Goal: Information Seeking & Learning: Find specific fact

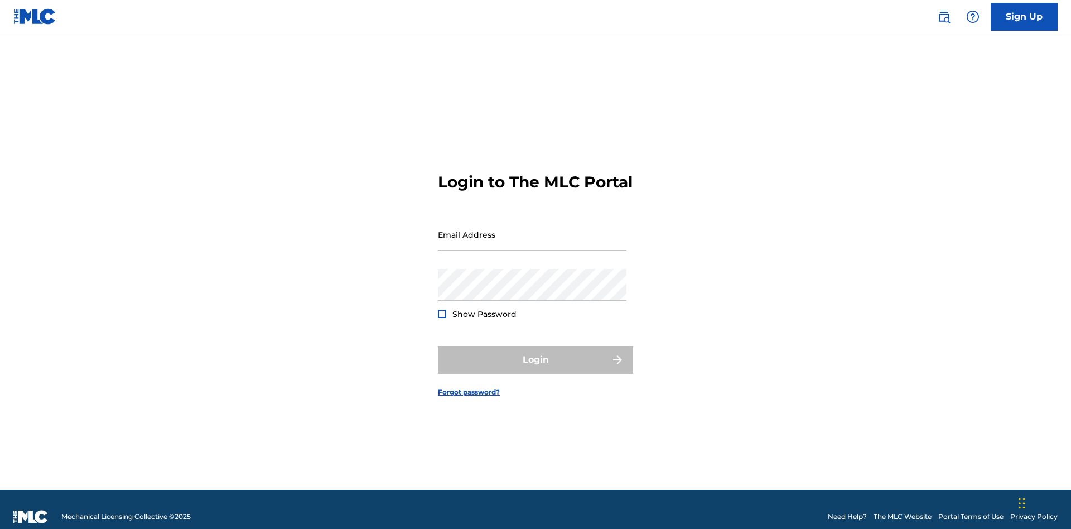
scroll to position [15, 0]
click at [532, 229] on input "Email Address" at bounding box center [532, 235] width 189 height 32
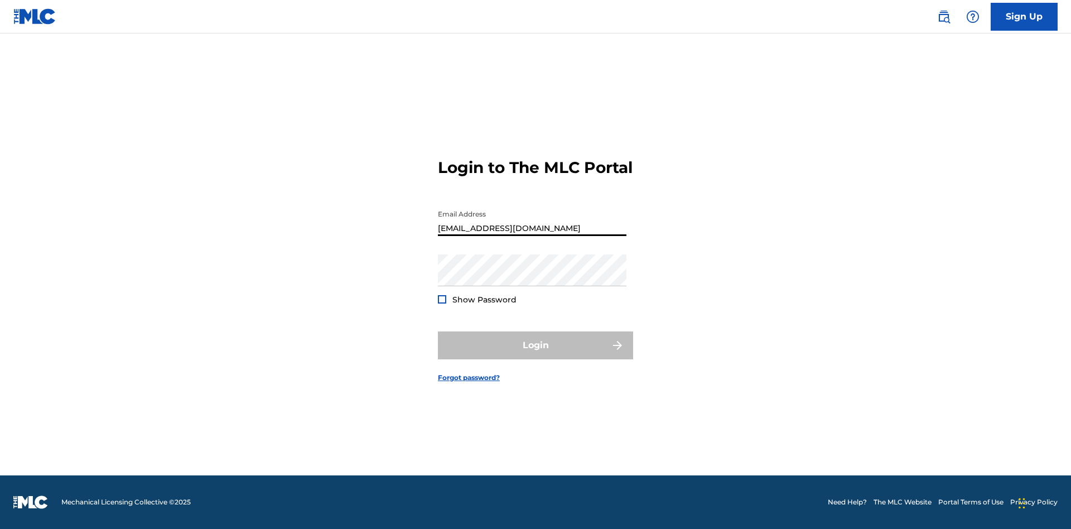
type input "[EMAIL_ADDRESS][DOMAIN_NAME]"
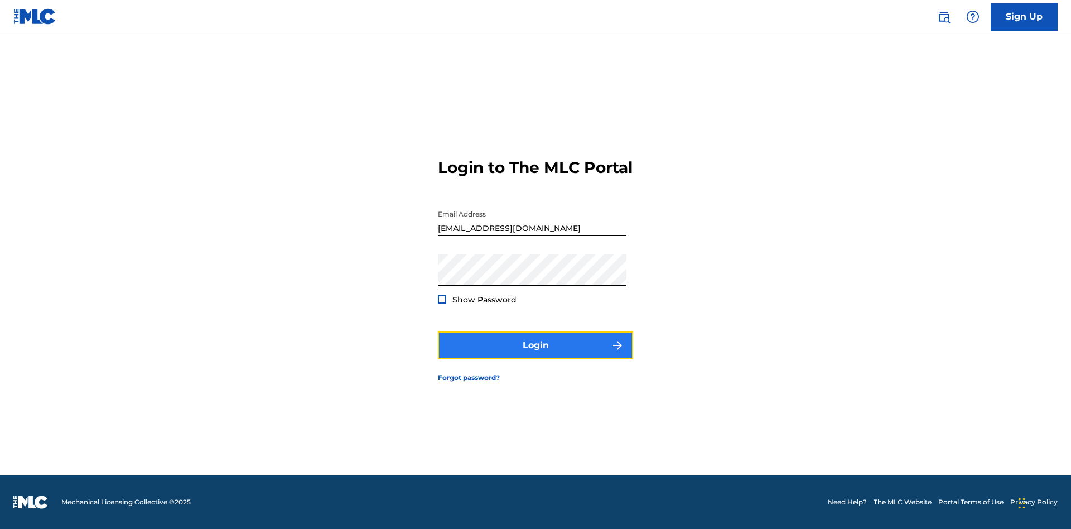
click at [535, 355] on button "Login" at bounding box center [535, 345] width 195 height 28
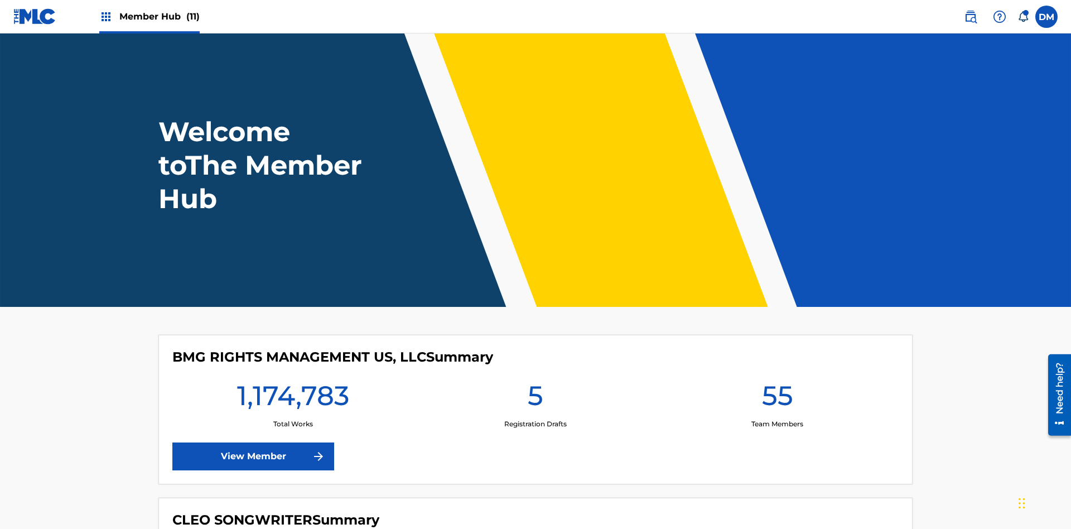
scroll to position [48, 0]
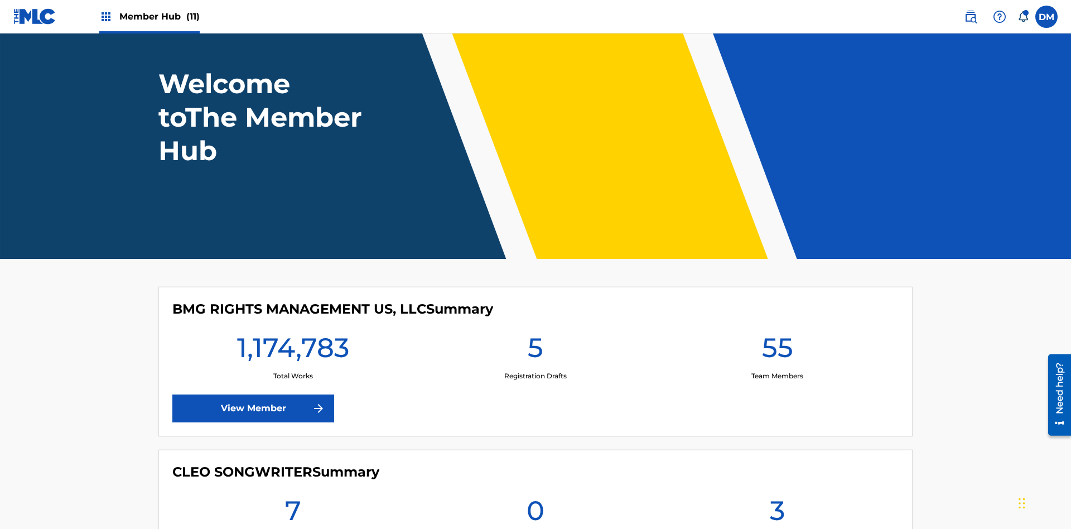
click at [159, 16] on span "Member Hub (11)" at bounding box center [159, 16] width 80 height 13
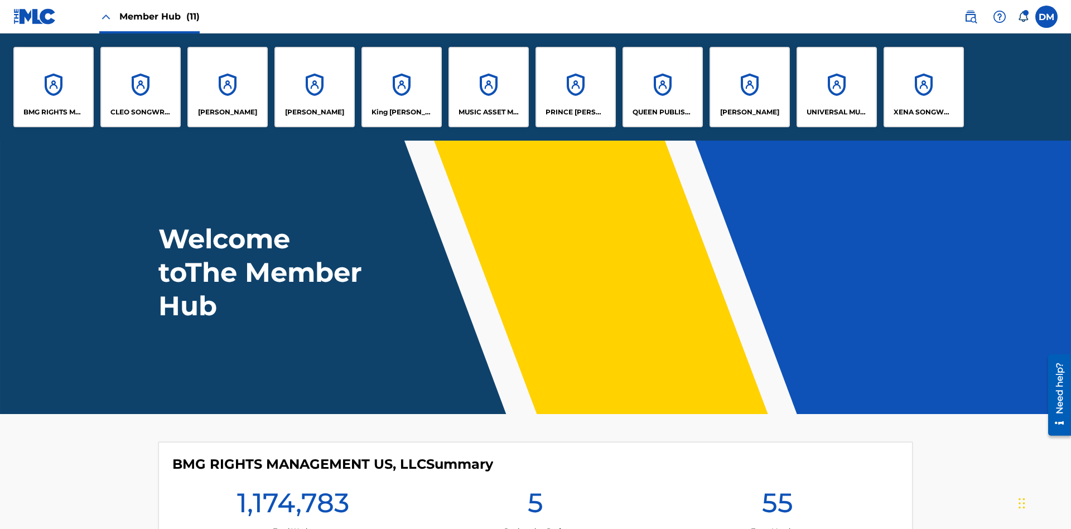
scroll to position [0, 0]
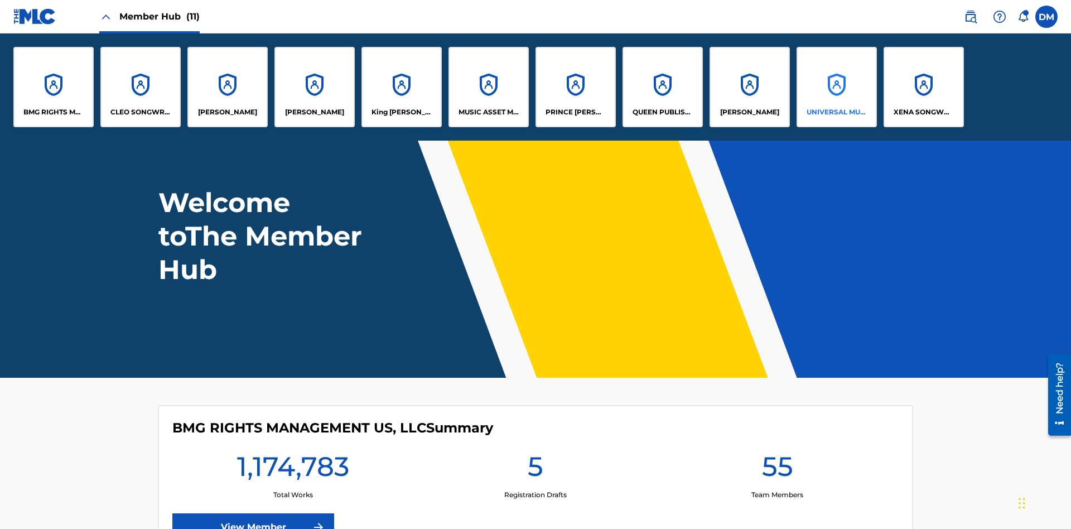
click at [836, 112] on p "UNIVERSAL MUSIC PUB GROUP" at bounding box center [836, 112] width 61 height 10
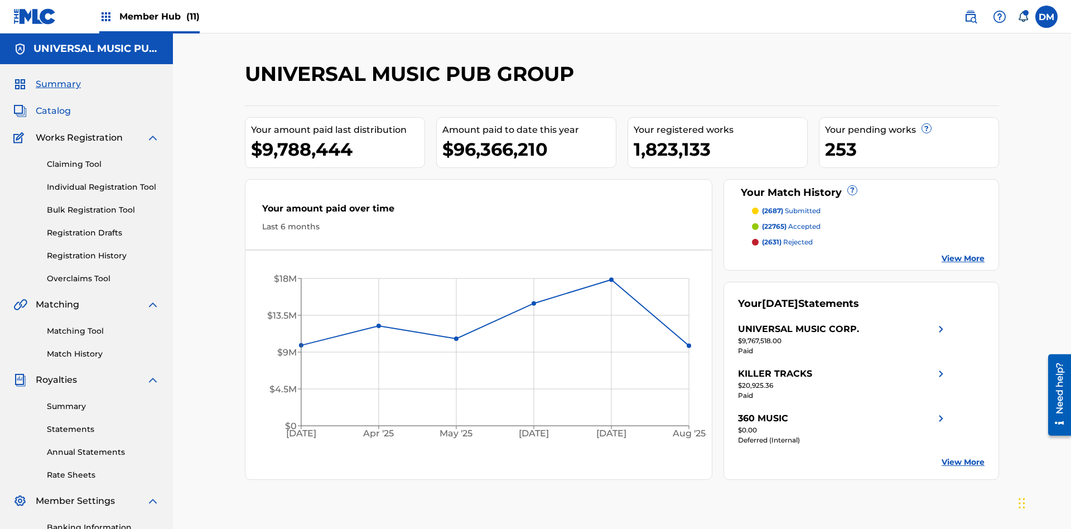
click at [53, 104] on span "Catalog" at bounding box center [53, 110] width 35 height 13
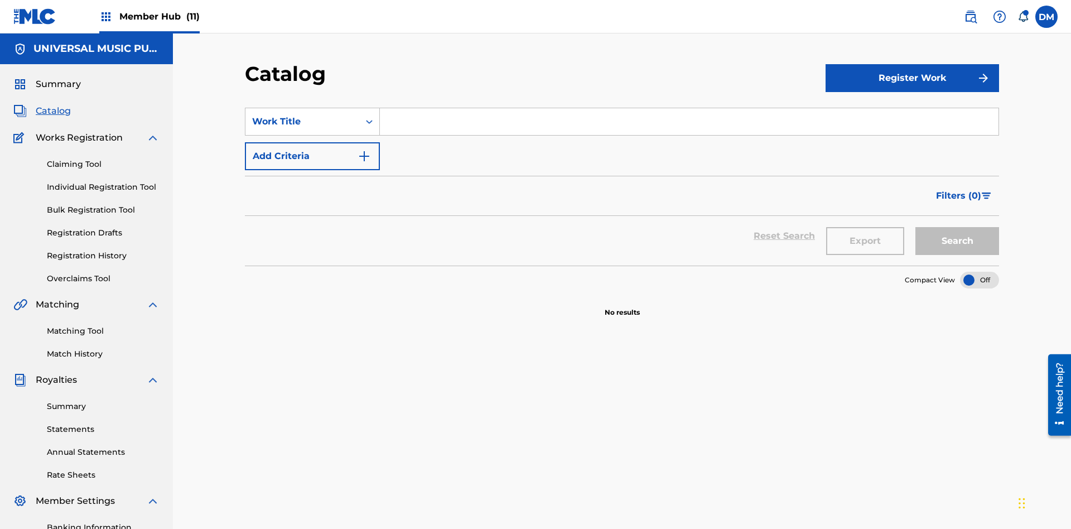
scroll to position [44, 0]
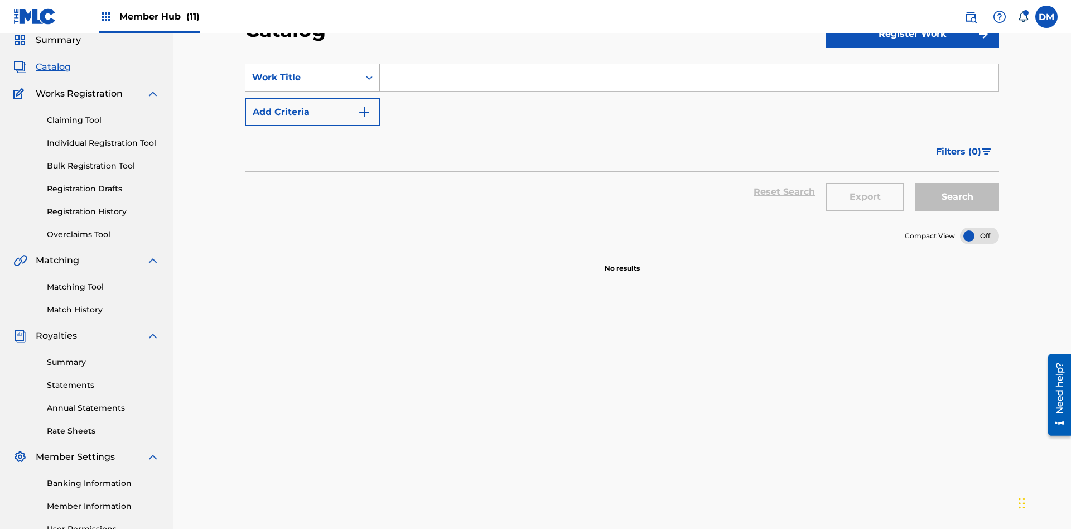
click at [302, 78] on div "Work Title" at bounding box center [302, 77] width 100 height 13
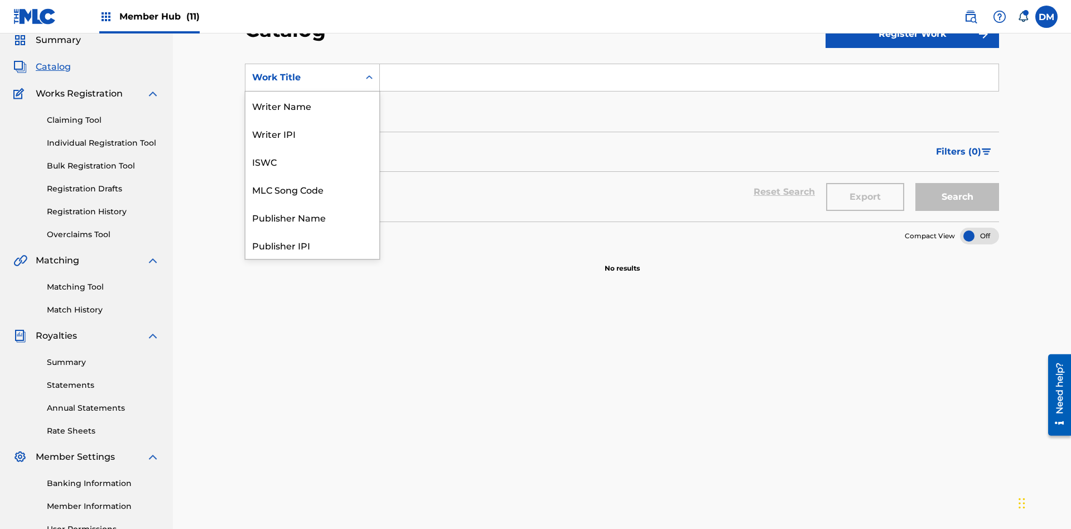
scroll to position [167, 0]
click at [312, 36] on div "MLC Song Code" at bounding box center [312, 22] width 134 height 28
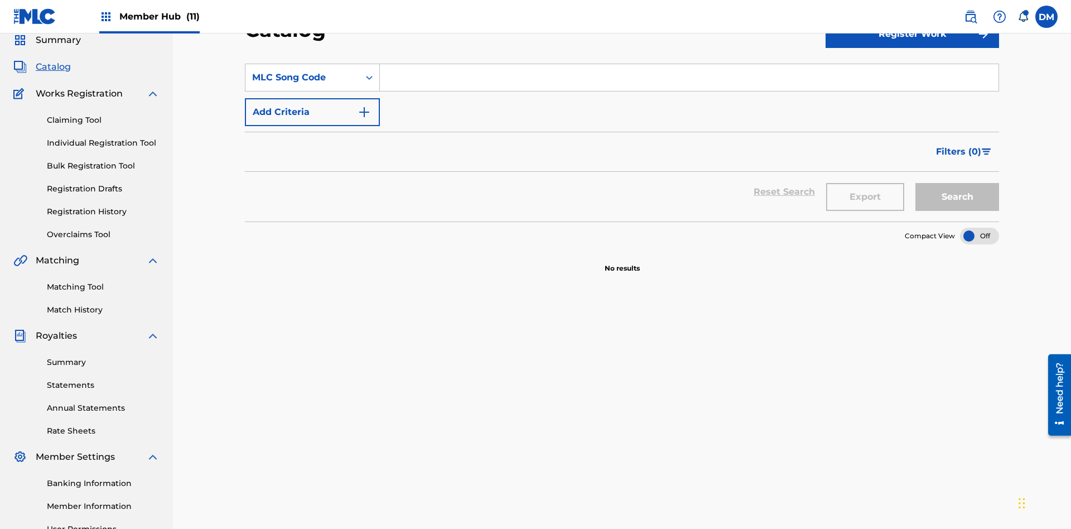
scroll to position [0, 0]
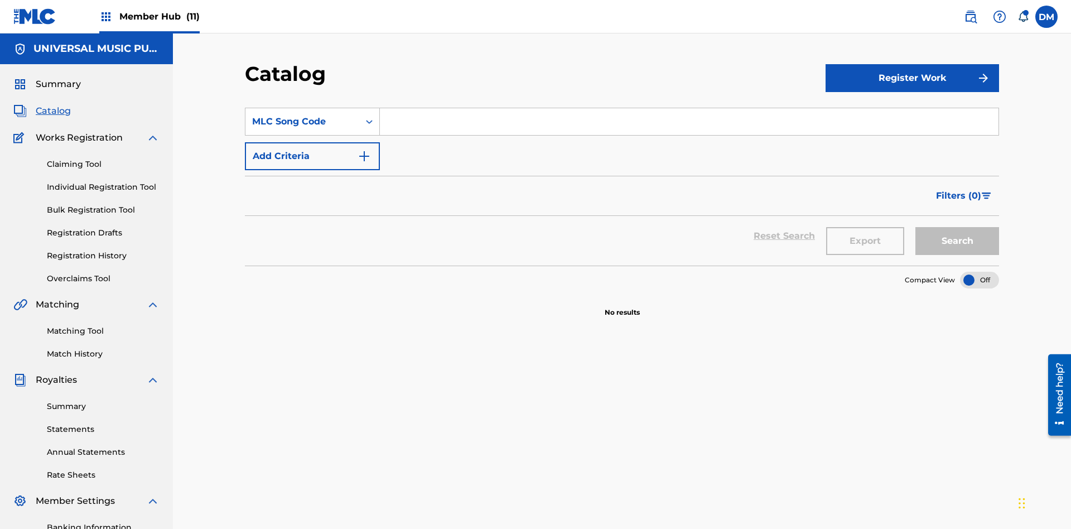
click at [689, 108] on input "Search Form" at bounding box center [689, 121] width 619 height 27
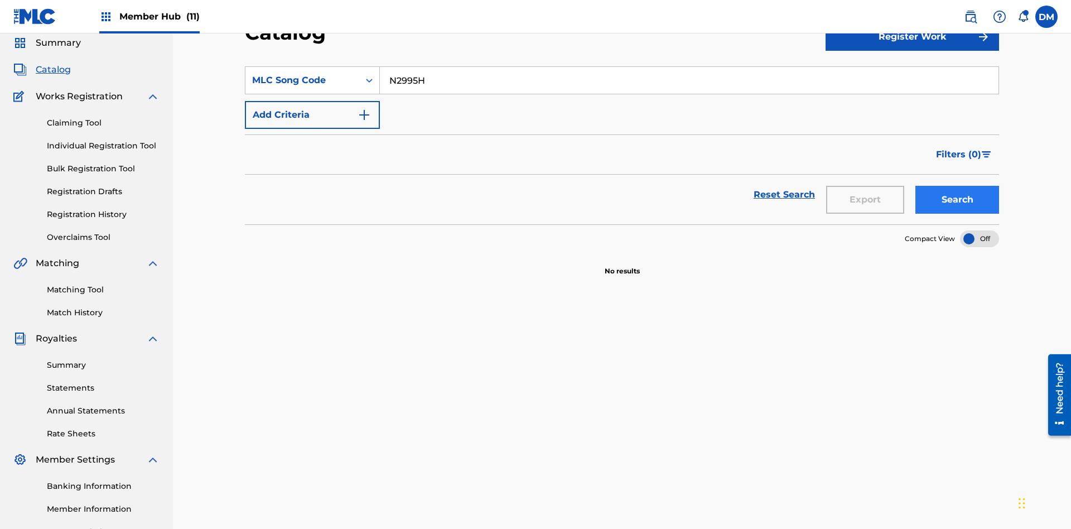
type input "N2995H"
click at [957, 186] on button "Search" at bounding box center [957, 200] width 84 height 28
